Goal: Task Accomplishment & Management: Manage account settings

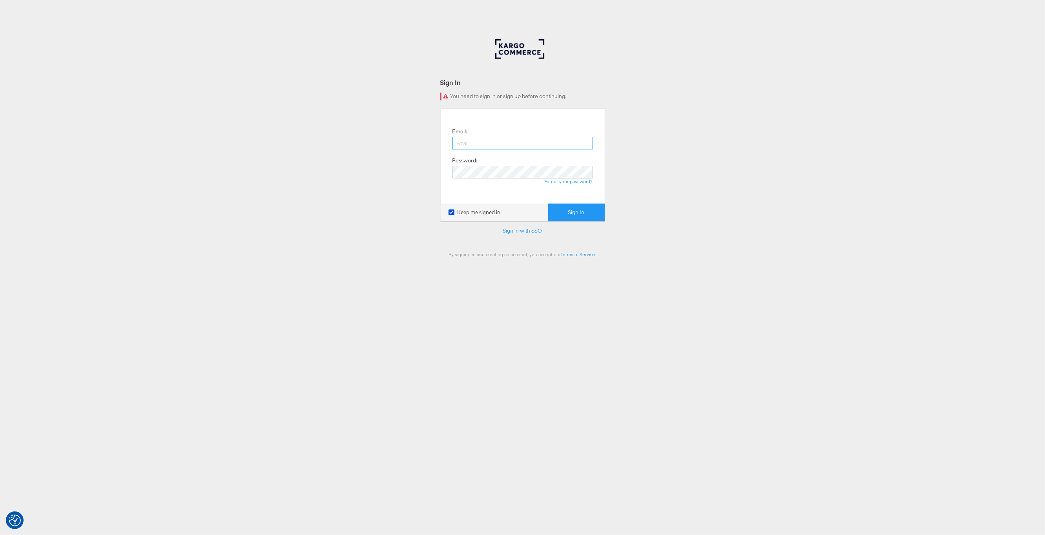
type input "[PERSON_NAME][DOMAIN_NAME][EMAIL_ADDRESS][PERSON_NAME][DOMAIN_NAME]"
click at [572, 213] on button "Sign In" at bounding box center [576, 213] width 57 height 18
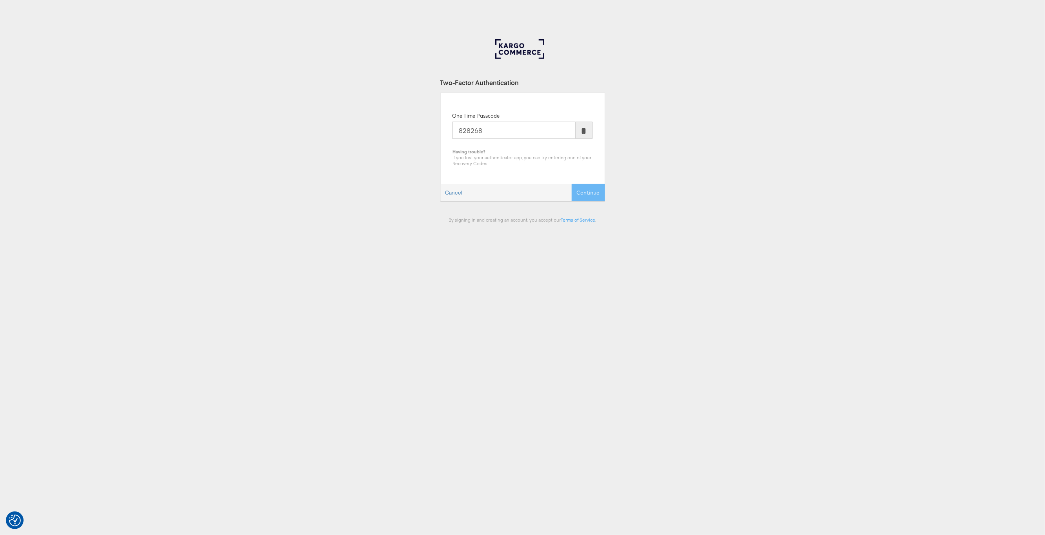
type input "828268"
click at [572, 184] on button "Continue" at bounding box center [588, 193] width 33 height 18
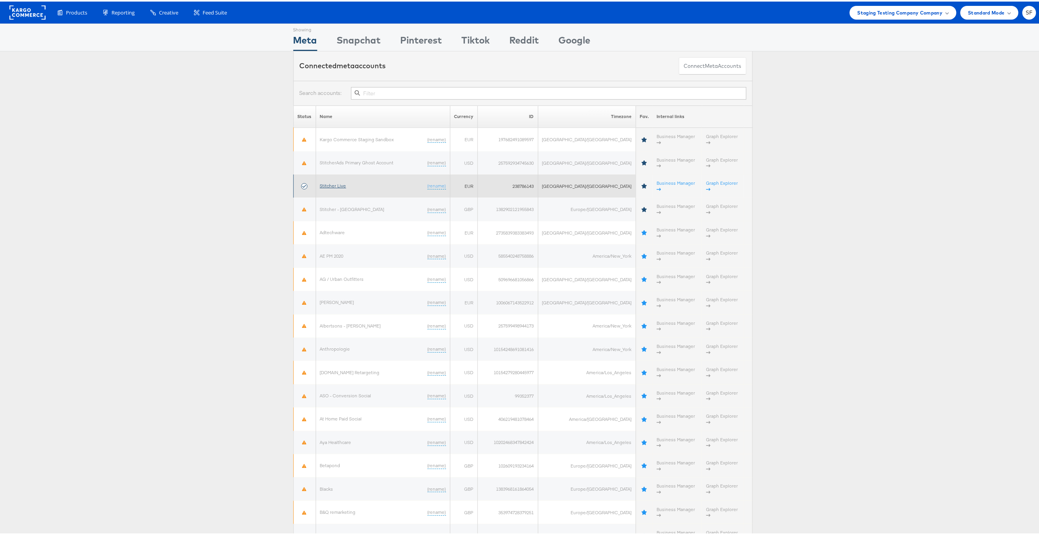
click at [334, 181] on link "Stitcher Live" at bounding box center [333, 184] width 26 height 6
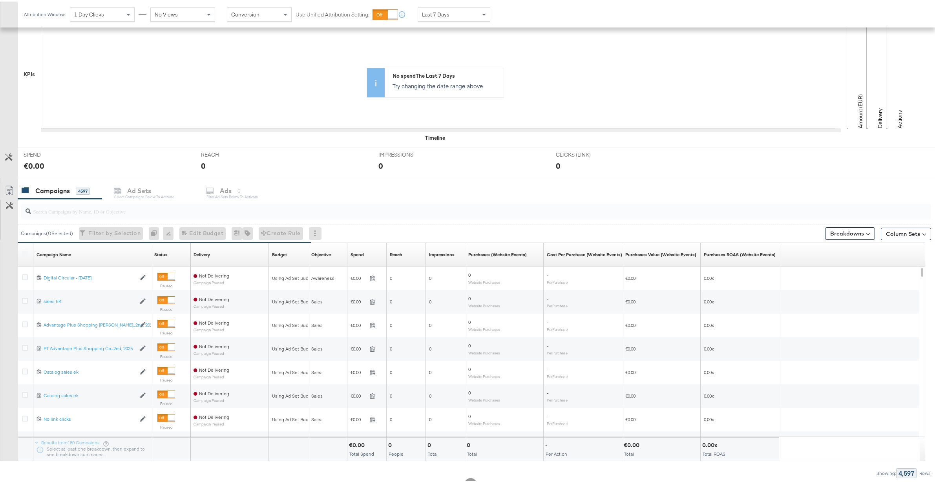
scroll to position [208, 0]
